Goal: Task Accomplishment & Management: Use online tool/utility

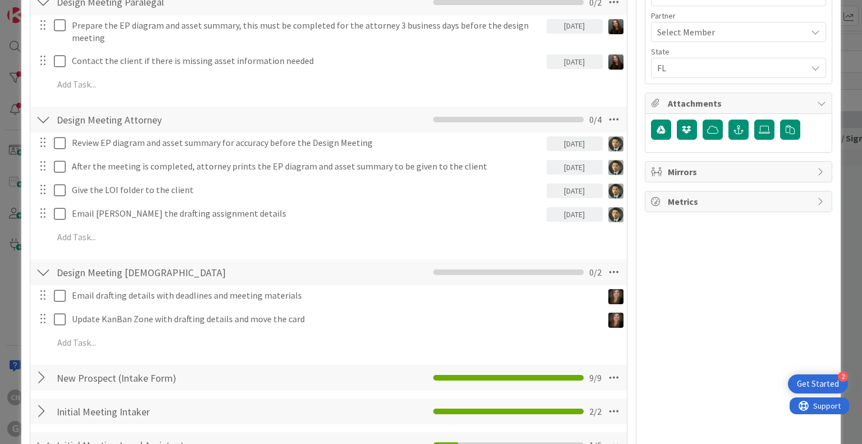
scroll to position [546, 0]
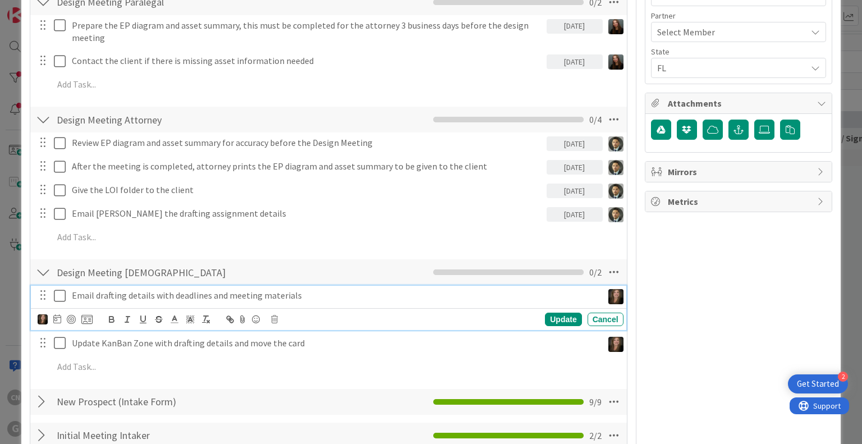
click at [304, 297] on p "Email drafting details with deadlines and meeting materials" at bounding box center [335, 295] width 527 height 13
click at [58, 317] on icon at bounding box center [57, 318] width 8 height 9
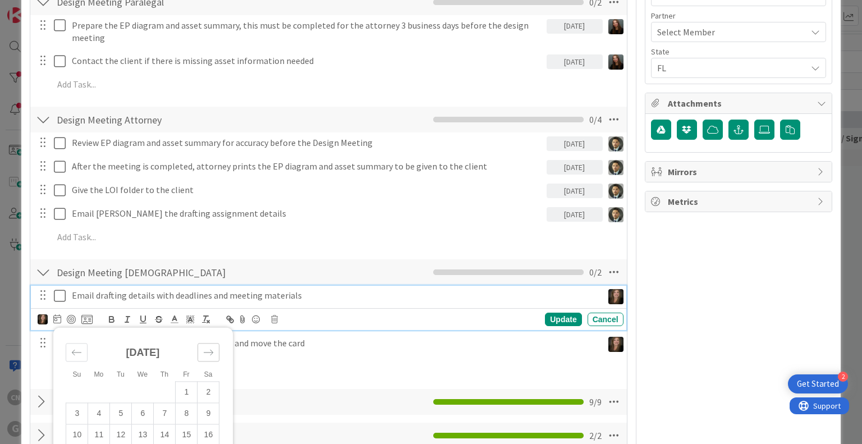
click at [209, 351] on icon "Move forward to switch to the next month." at bounding box center [208, 352] width 11 height 11
click at [191, 392] on td "5" at bounding box center [187, 392] width 22 height 21
type input "[DATE]"
type textarea "x"
click at [564, 318] on div "Update" at bounding box center [563, 319] width 36 height 13
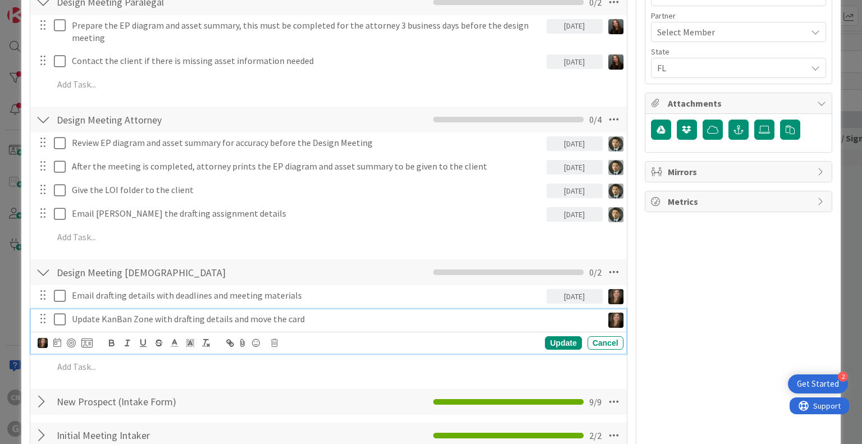
click at [354, 321] on p "Update KanBan Zone with drafting details and move the card" at bounding box center [335, 319] width 527 height 13
click at [56, 340] on icon at bounding box center [57, 342] width 8 height 9
click at [207, 372] on icon "Move forward to switch to the next month." at bounding box center [208, 376] width 11 height 11
click at [188, 416] on td "5" at bounding box center [187, 415] width 22 height 21
type input "[DATE]"
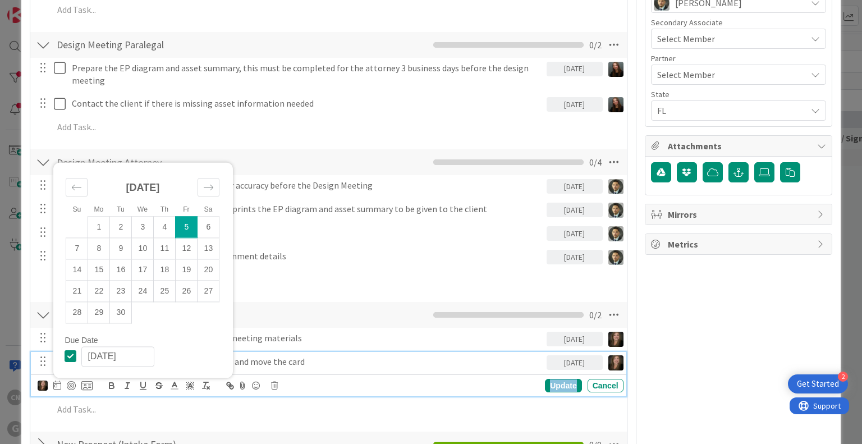
click at [474, 368] on div "Update KanBan Zone with drafting details and move the card [DATE] Su Mo Tu We T…" at bounding box center [328, 374] width 595 height 44
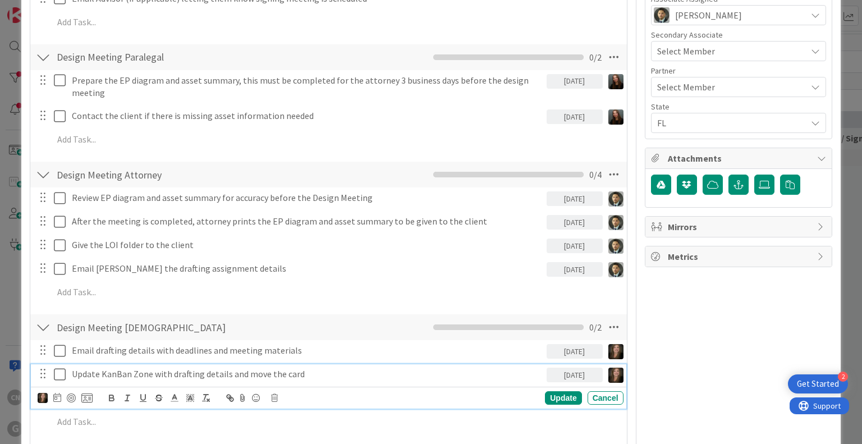
click at [476, 365] on div "Update KanBan Zone with drafting details and move the card" at bounding box center [306, 374] width 479 height 20
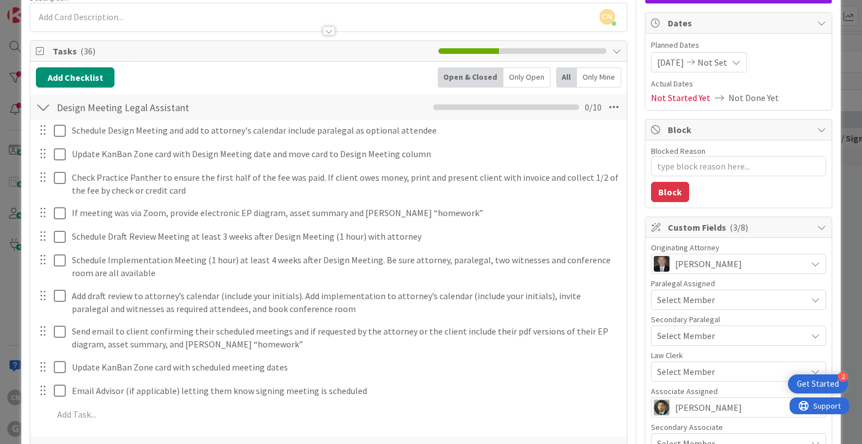
scroll to position [98, 0]
click at [604, 104] on icon at bounding box center [614, 108] width 20 height 20
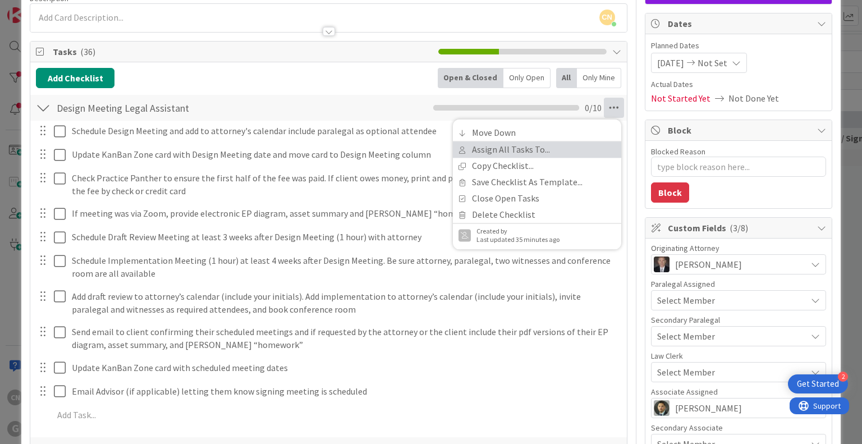
click at [499, 147] on link "Assign All Tasks To..." at bounding box center [537, 149] width 168 height 16
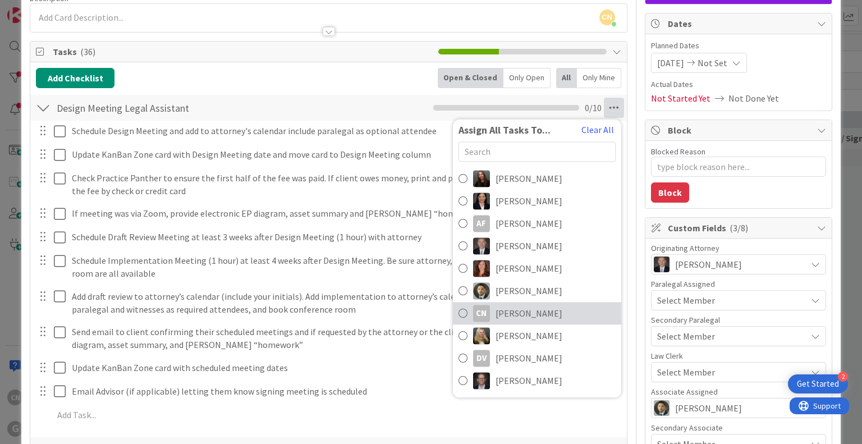
click at [528, 316] on span "[PERSON_NAME]" at bounding box center [529, 313] width 67 height 13
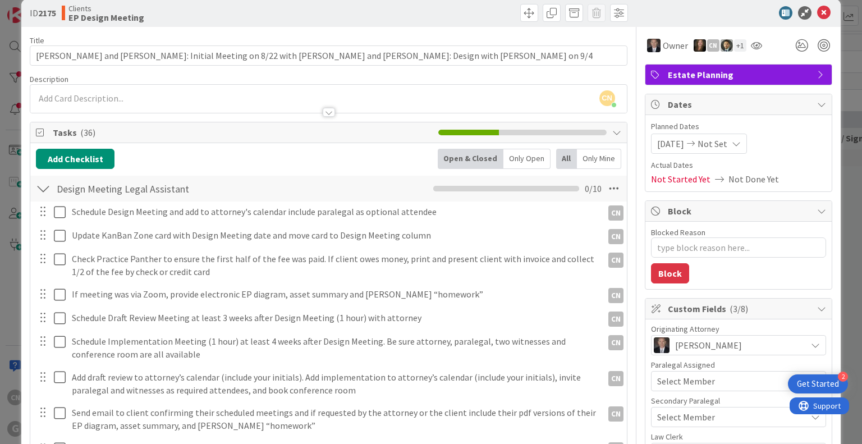
scroll to position [0, 0]
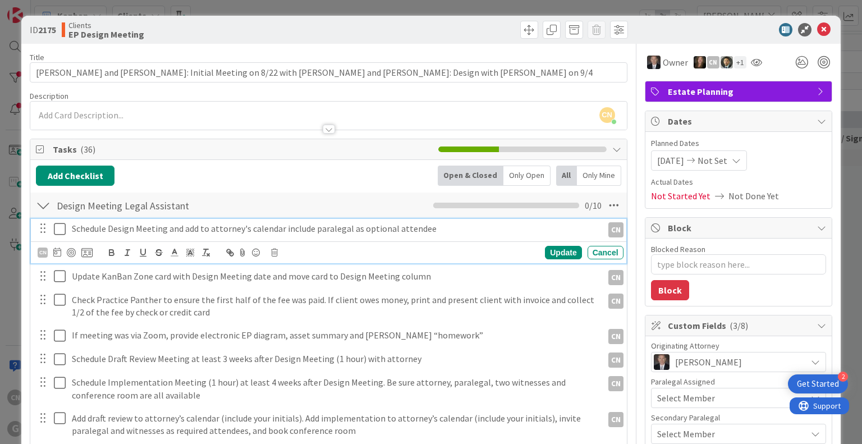
click at [54, 231] on icon at bounding box center [62, 228] width 17 height 13
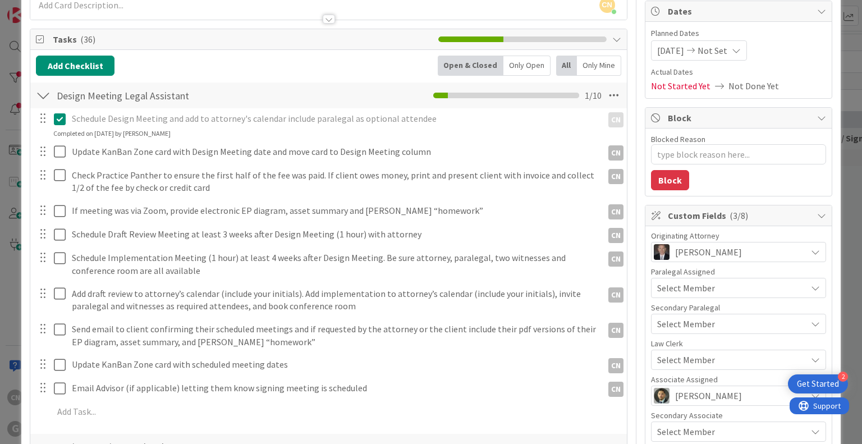
scroll to position [111, 0]
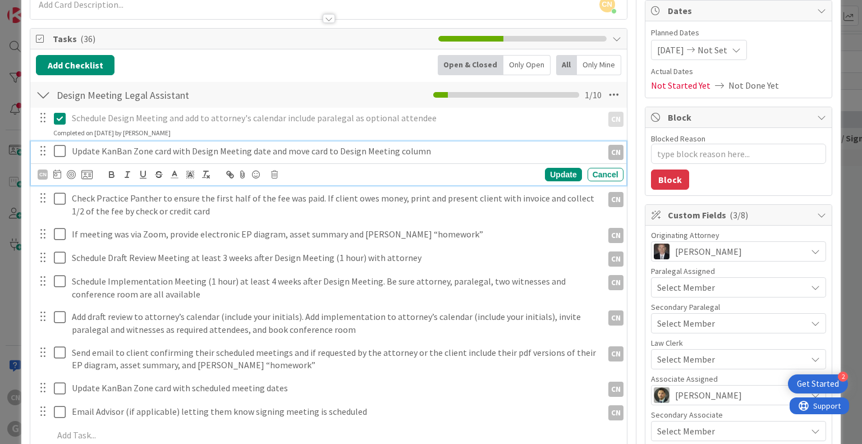
click at [62, 150] on icon at bounding box center [62, 150] width 17 height 13
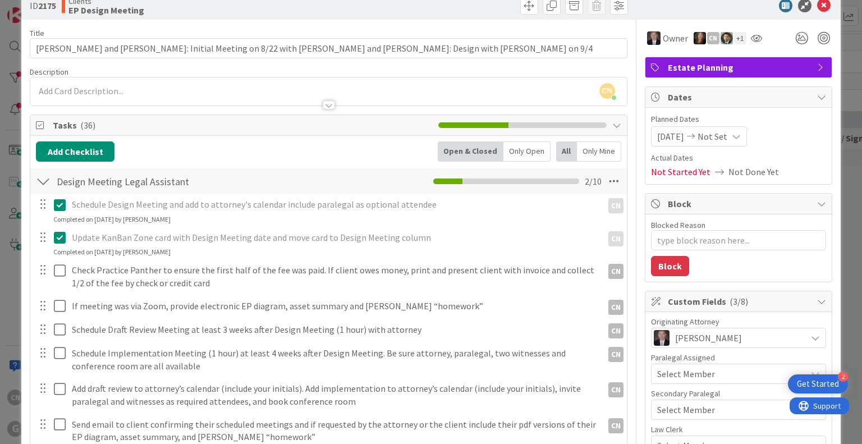
scroll to position [0, 0]
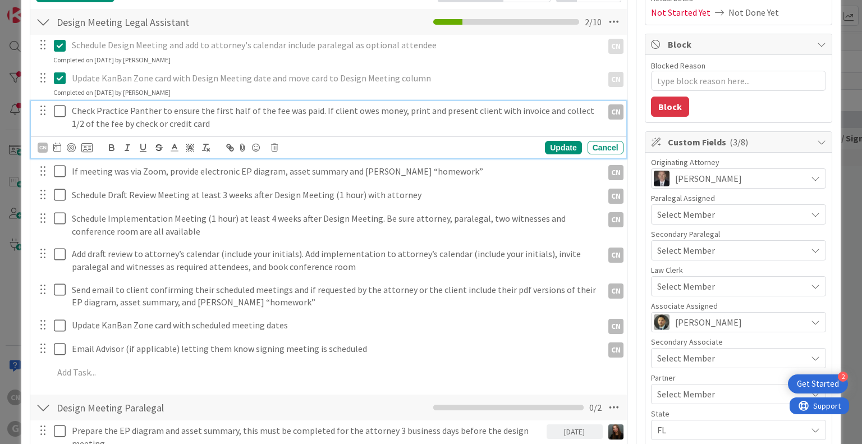
click at [58, 112] on icon at bounding box center [62, 110] width 17 height 13
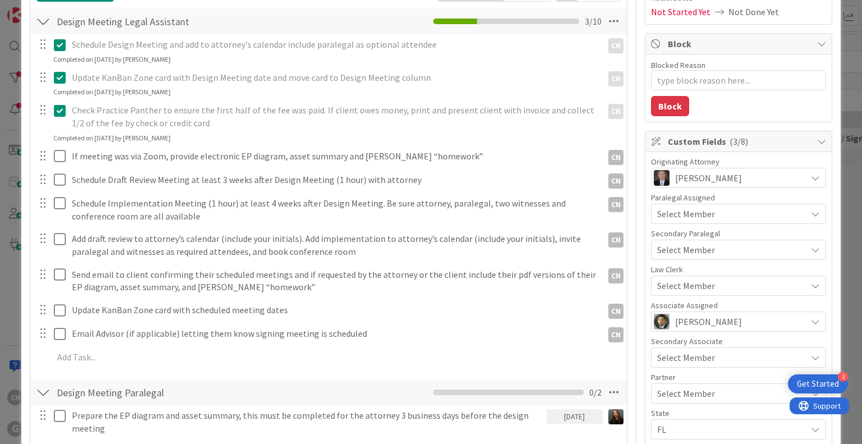
type textarea "x"
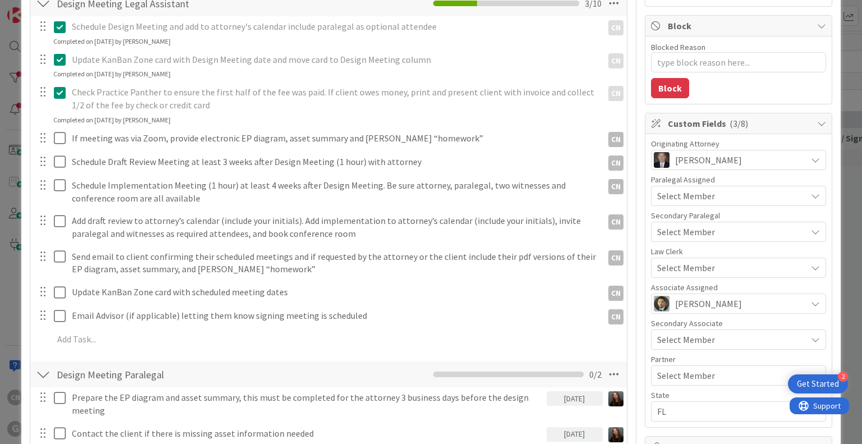
scroll to position [203, 0]
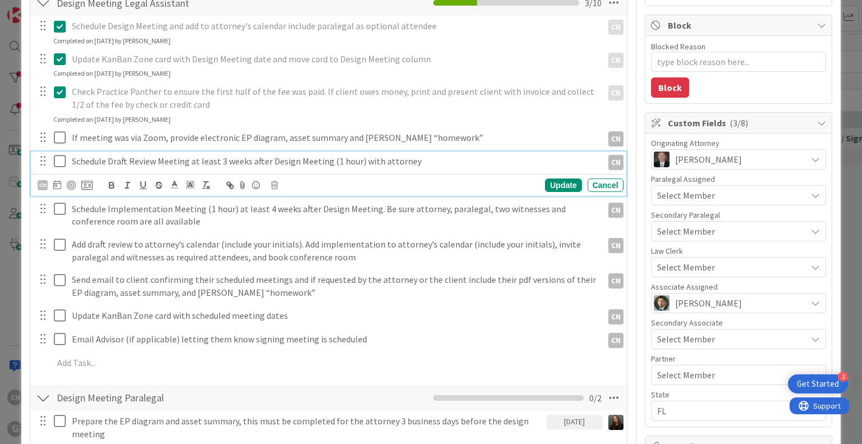
click at [433, 161] on p "Schedule Draft Review Meeting at least 3 weeks after Design Meeting (1 hour) wi…" at bounding box center [335, 161] width 527 height 13
click at [54, 184] on icon at bounding box center [57, 184] width 8 height 9
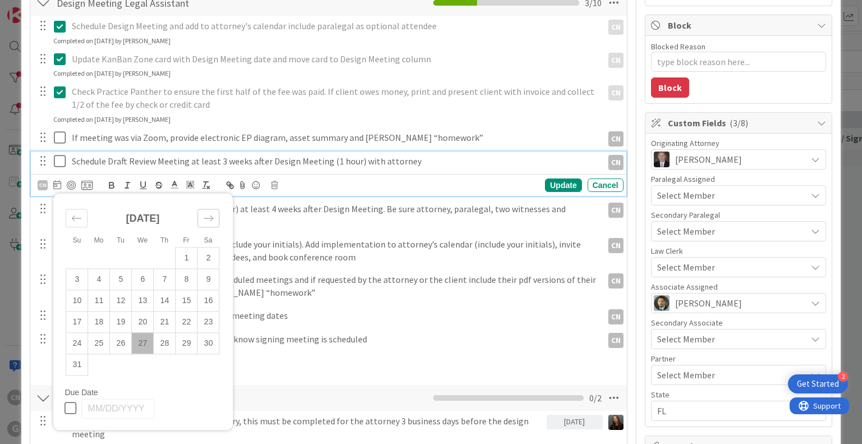
click at [209, 221] on icon "Move forward to switch to the next month." at bounding box center [208, 218] width 11 height 11
click at [166, 258] on td "4" at bounding box center [165, 257] width 22 height 21
type input "[DATE]"
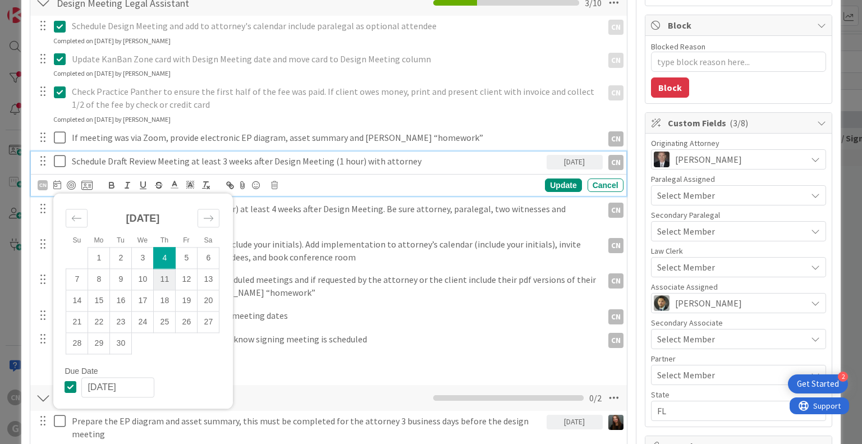
type textarea "x"
click at [545, 181] on div "Update" at bounding box center [563, 185] width 36 height 13
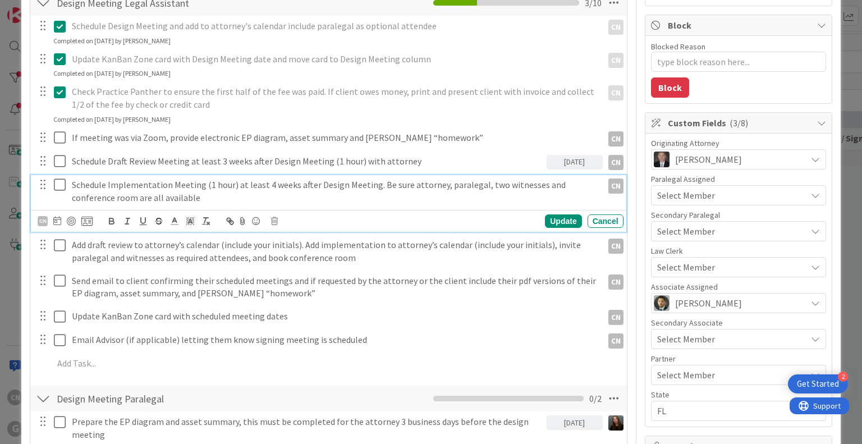
click at [273, 197] on p "Schedule Implementation Meeting (1 hour) at least 4 weeks after Design Meeting.…" at bounding box center [335, 191] width 527 height 25
click at [54, 219] on icon at bounding box center [57, 220] width 8 height 9
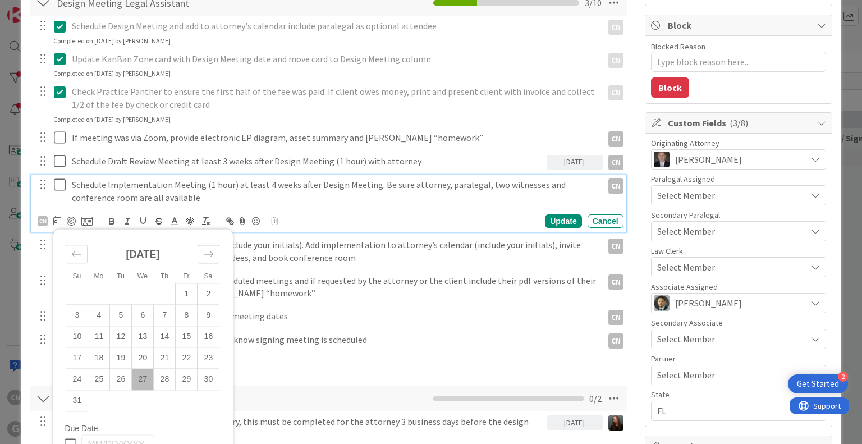
click at [206, 256] on icon "Move forward to switch to the next month." at bounding box center [208, 254] width 11 height 11
click at [165, 291] on td "4" at bounding box center [165, 294] width 22 height 21
type input "[DATE]"
type textarea "x"
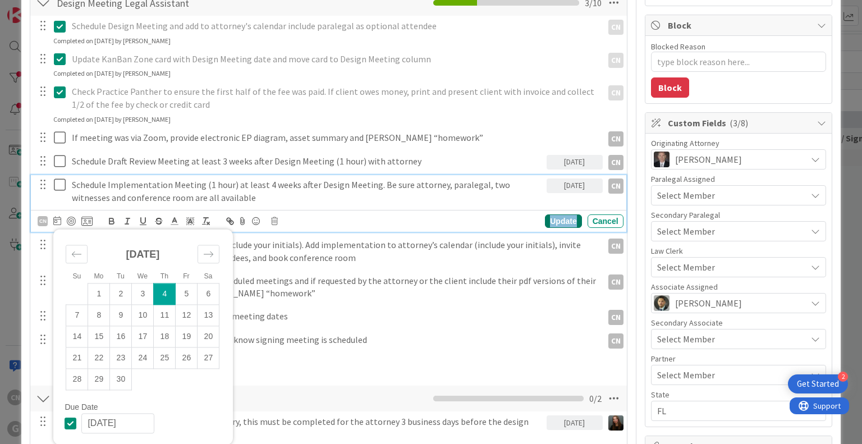
click at [550, 220] on div "Update" at bounding box center [563, 220] width 36 height 13
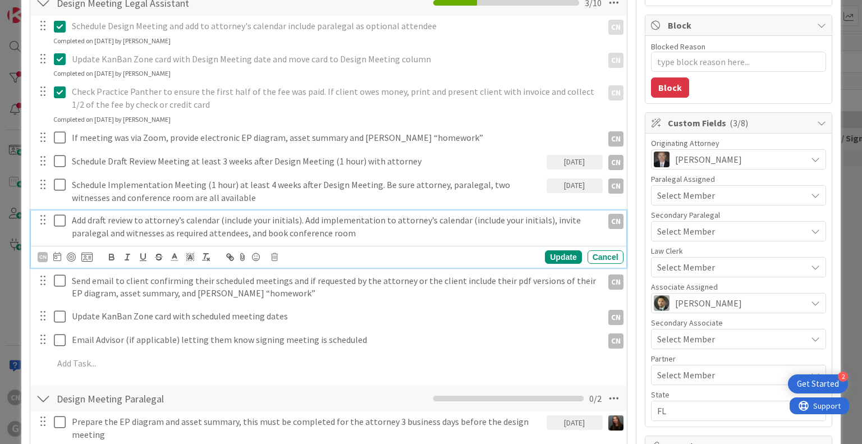
click at [366, 231] on p "Add draft review to attorney’s calendar (include your initials). Add implementa…" at bounding box center [335, 226] width 527 height 25
click at [60, 255] on icon at bounding box center [57, 256] width 8 height 9
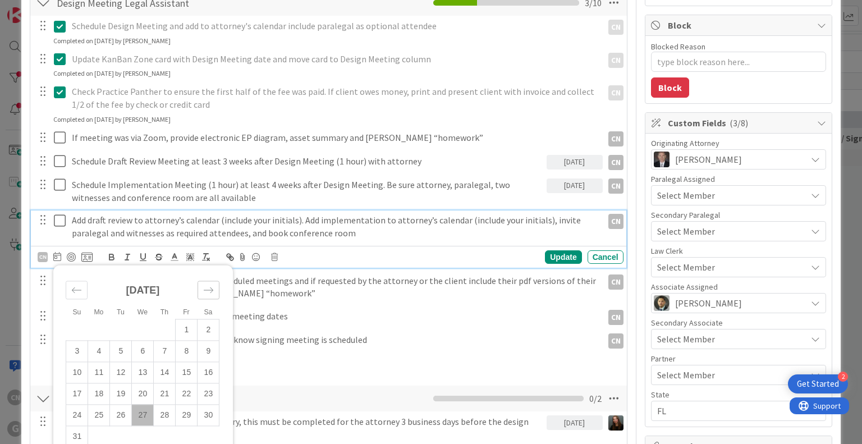
click at [207, 289] on icon "Move forward to switch to the next month." at bounding box center [208, 290] width 11 height 11
click at [163, 326] on td "4" at bounding box center [165, 329] width 22 height 21
type input "[DATE]"
type textarea "x"
click at [556, 255] on div "Update" at bounding box center [563, 256] width 36 height 13
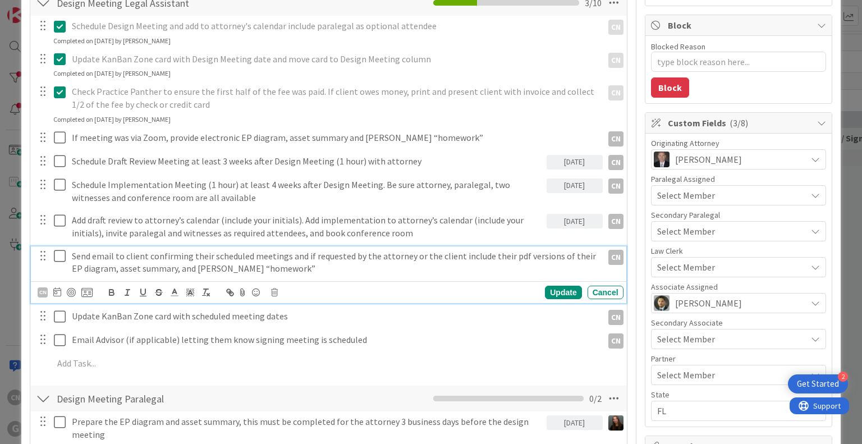
click at [264, 269] on p "Send email to client confirming their scheduled meetings and if requested by th…" at bounding box center [335, 262] width 527 height 25
click at [58, 290] on icon at bounding box center [57, 291] width 8 height 9
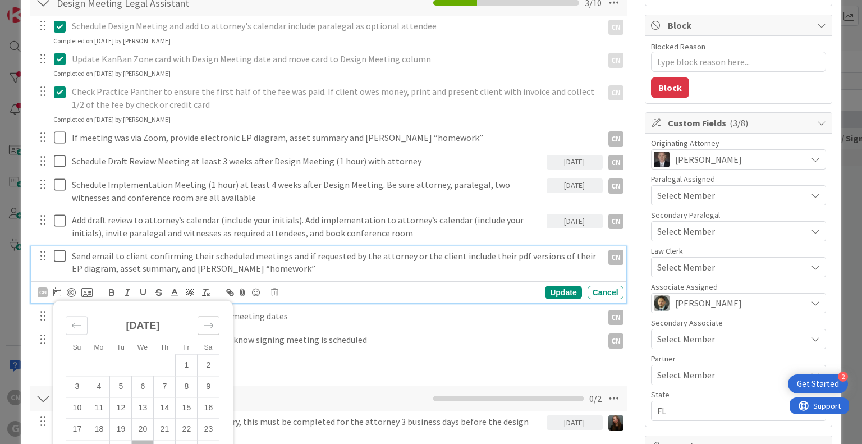
click at [207, 322] on icon "Move forward to switch to the next month." at bounding box center [208, 326] width 11 height 11
click at [168, 361] on td "4" at bounding box center [165, 365] width 22 height 21
type input "[DATE]"
type textarea "x"
click at [552, 291] on div "Update" at bounding box center [563, 292] width 36 height 13
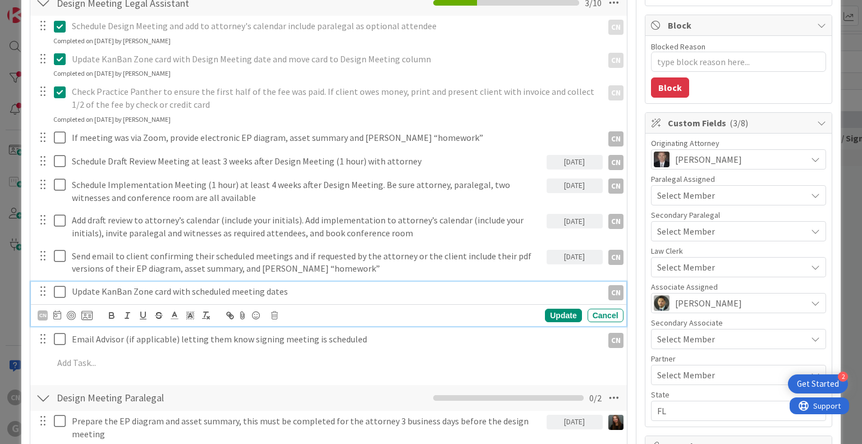
click at [313, 292] on p "Update KanBan Zone card with scheduled meeting dates" at bounding box center [335, 291] width 527 height 13
click at [56, 313] on icon at bounding box center [57, 314] width 8 height 9
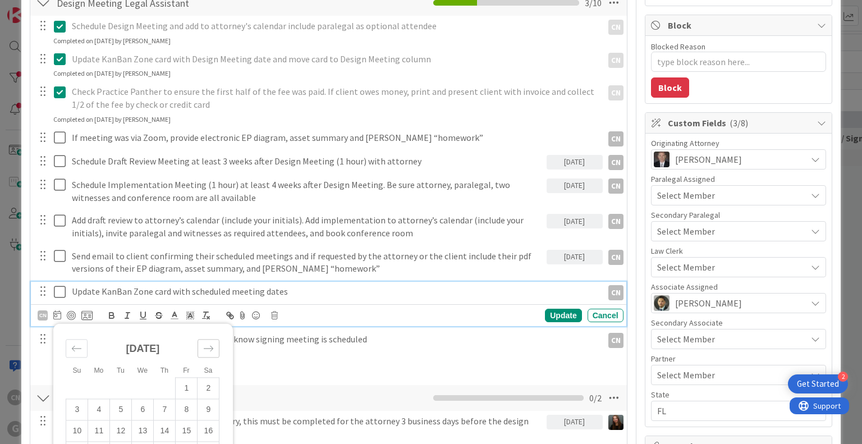
click at [204, 349] on icon "Move forward to switch to the next month." at bounding box center [208, 348] width 11 height 11
click at [162, 390] on td "4" at bounding box center [165, 388] width 22 height 21
type input "[DATE]"
type textarea "x"
click at [547, 321] on div "CN Su Mo Tu We Th Fr Sa [DATE] 1 2 3 4 5 6 7 8 9 10 11 12 13 14 15 16 17 18 19 …" at bounding box center [331, 316] width 586 height 16
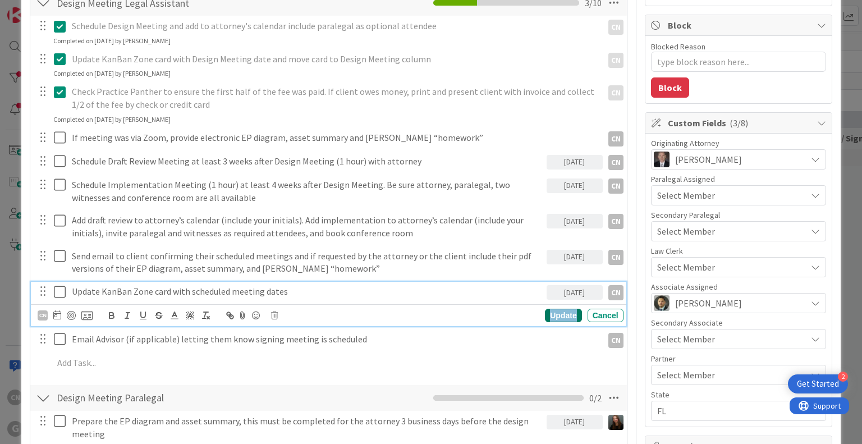
click at [551, 314] on div "Update" at bounding box center [563, 315] width 36 height 13
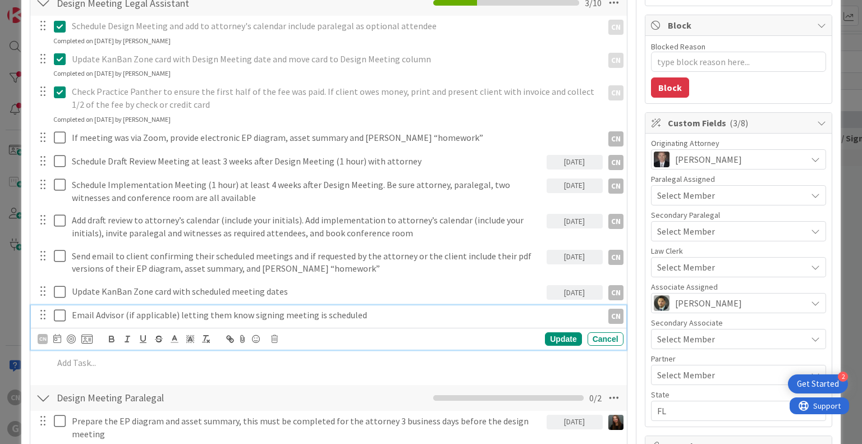
drag, startPoint x: 399, startPoint y: 314, endPoint x: 377, endPoint y: 313, distance: 21.4
click at [398, 314] on p "Email Advisor (if applicable) letting them know signing meeting is scheduled" at bounding box center [335, 315] width 527 height 13
click at [57, 336] on icon at bounding box center [57, 338] width 8 height 9
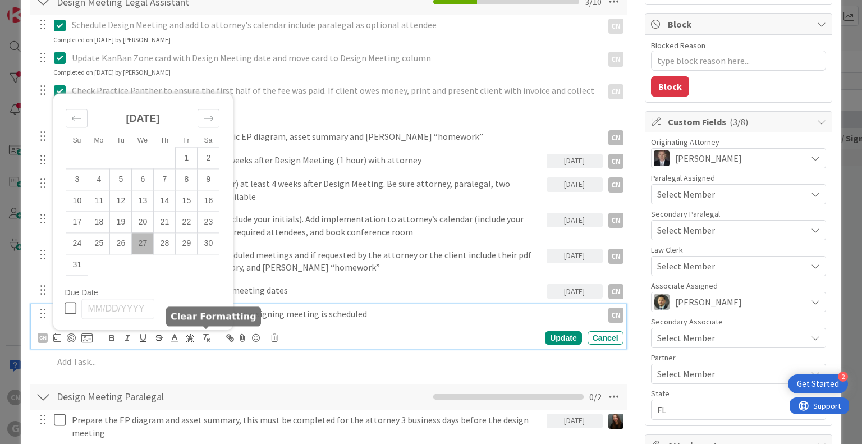
scroll to position [203, 0]
drag, startPoint x: 211, startPoint y: 122, endPoint x: 209, endPoint y: 129, distance: 7.1
click at [211, 122] on icon "Move forward to switch to the next month." at bounding box center [208, 118] width 11 height 11
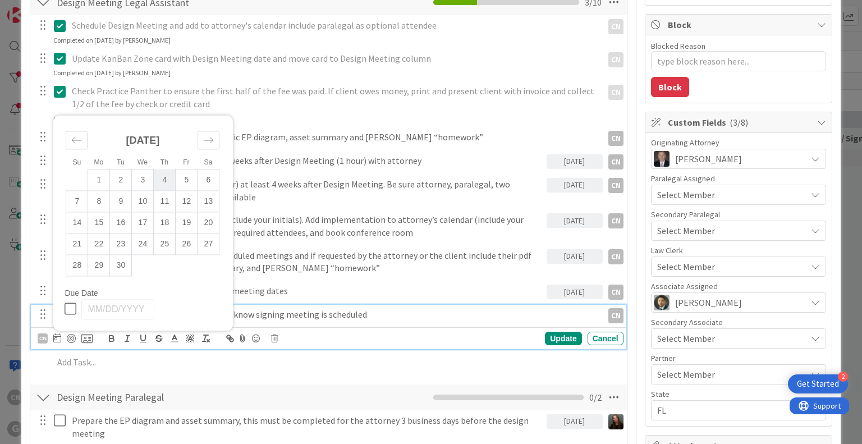
click at [163, 182] on td "4" at bounding box center [165, 180] width 22 height 21
type input "[DATE]"
type textarea "x"
click at [558, 335] on div "Update" at bounding box center [563, 338] width 36 height 13
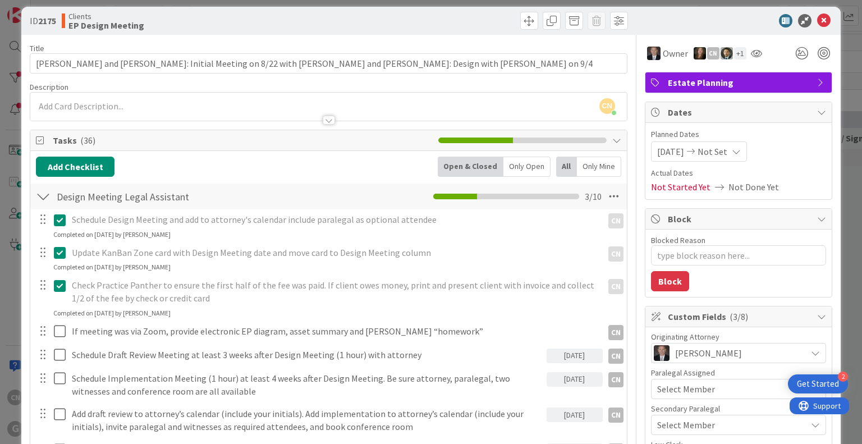
scroll to position [0, 0]
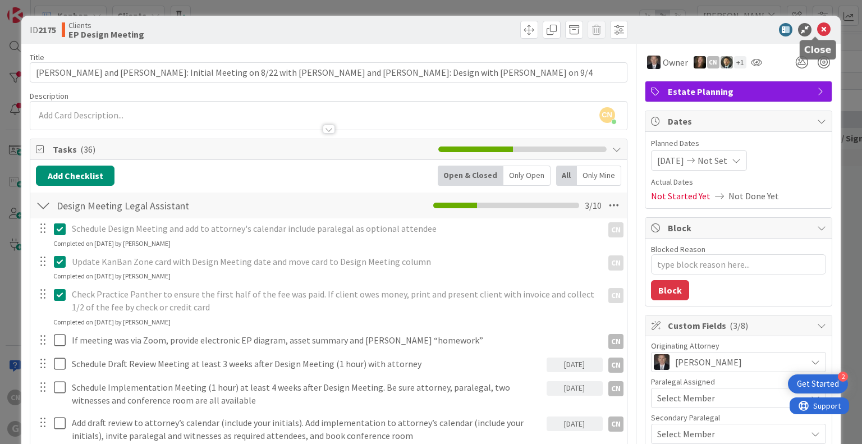
click at [817, 33] on icon at bounding box center [823, 29] width 13 height 13
